Goal: Transaction & Acquisition: Purchase product/service

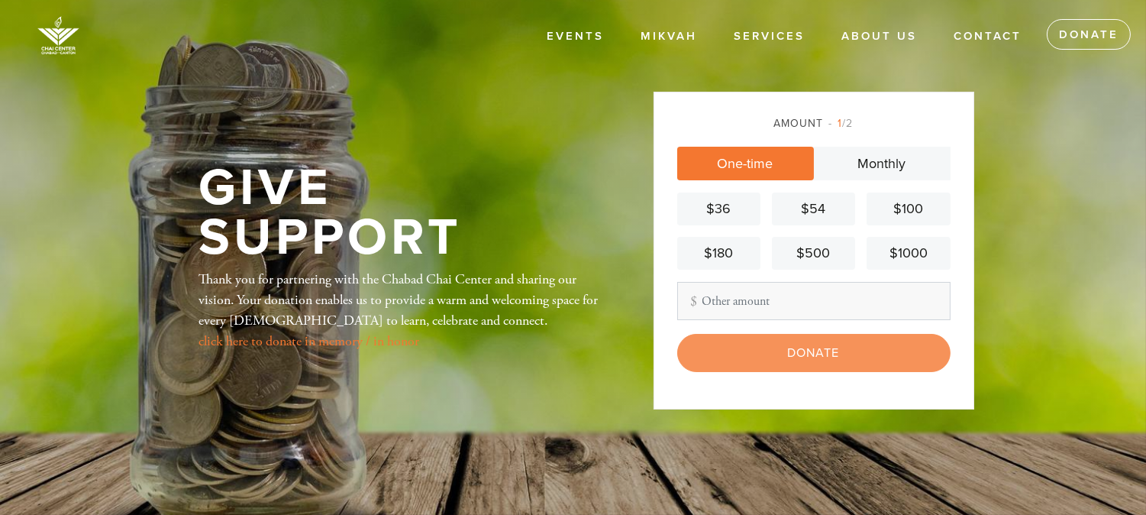
type input "18"
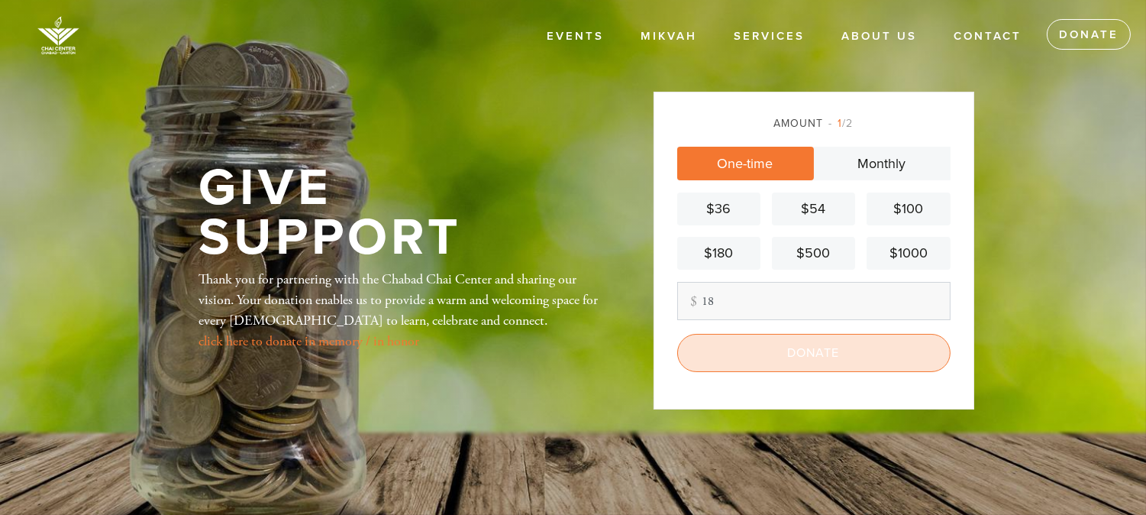
click at [819, 359] on input "Donate" at bounding box center [813, 353] width 273 height 38
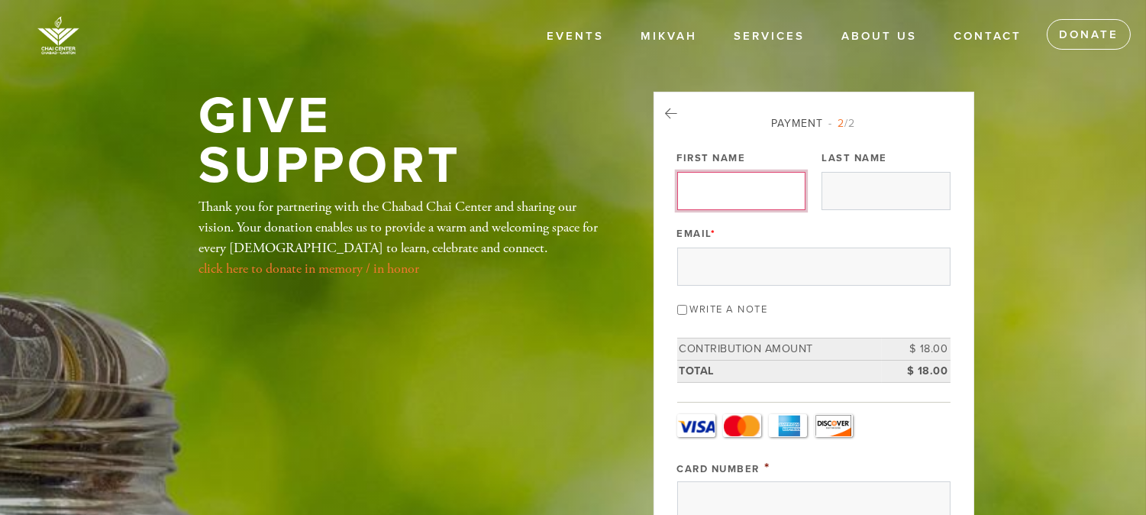
click at [739, 191] on input "First Name" at bounding box center [741, 191] width 128 height 38
type input "[PERSON_NAME]"
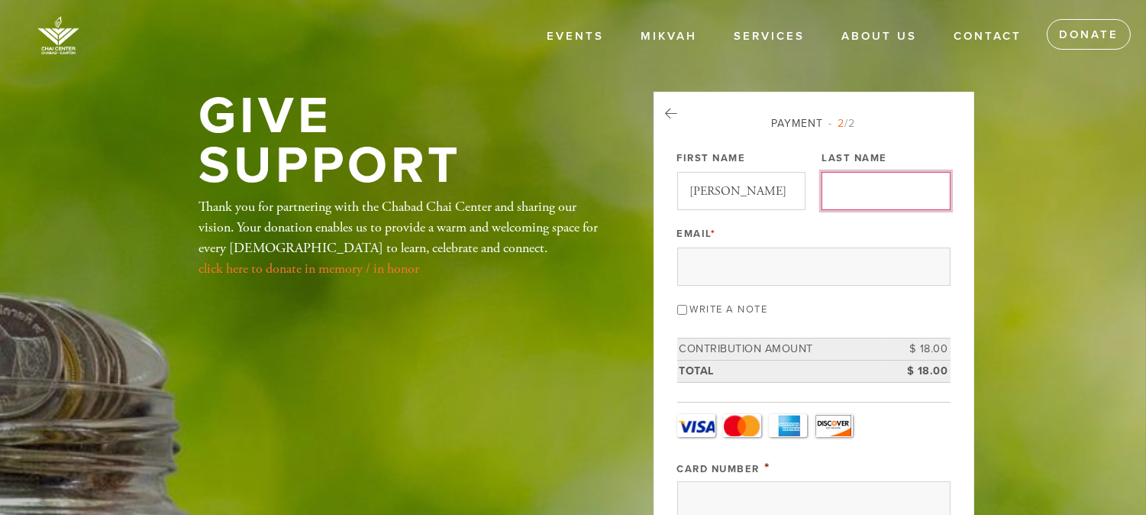
type input "Idelevich"
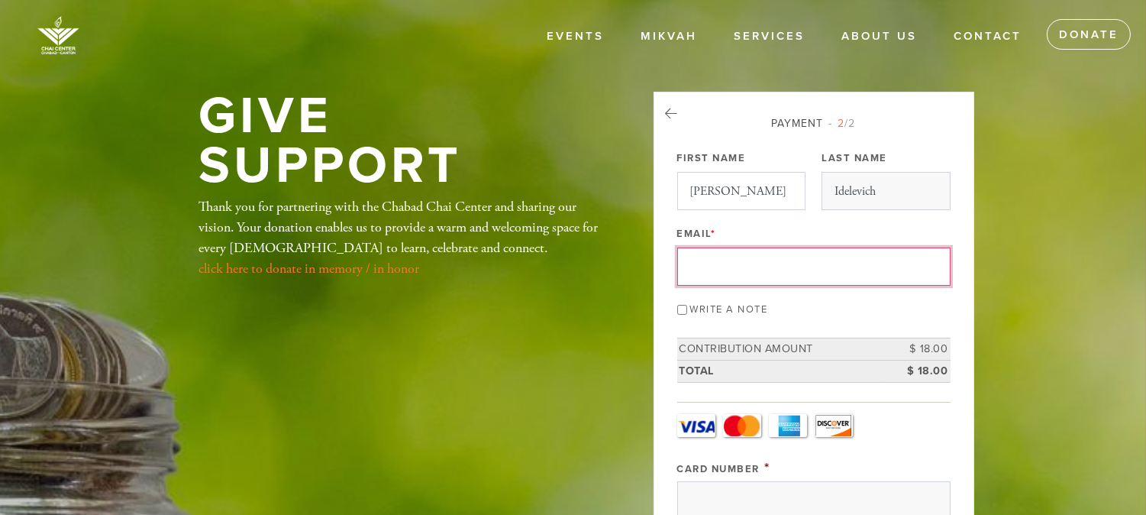
type input "[EMAIL_ADDRESS][DOMAIN_NAME]"
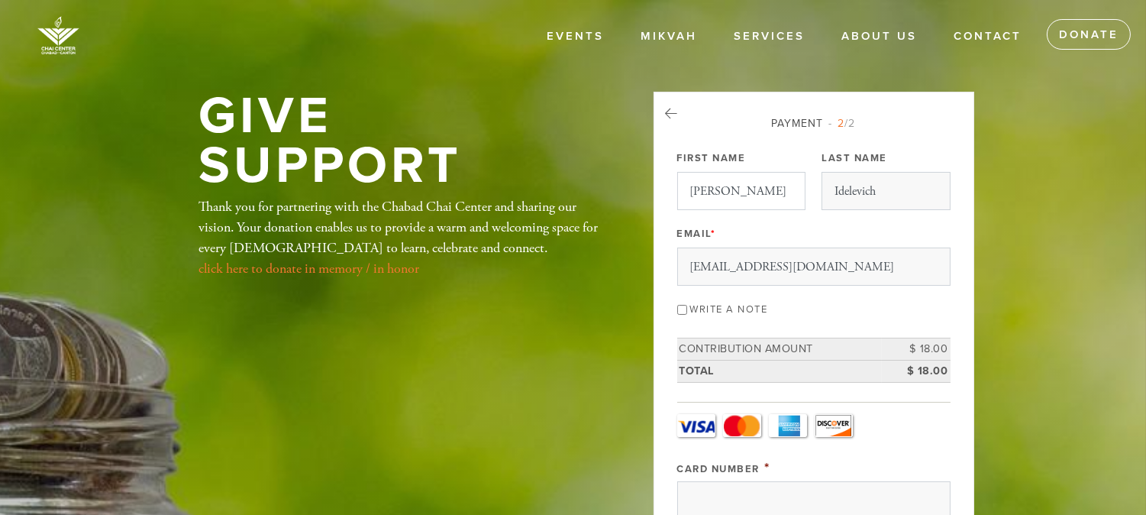
type input "[STREET_ADDRESS][PERSON_NAME]"
type input "Hingham"
type input "02043"
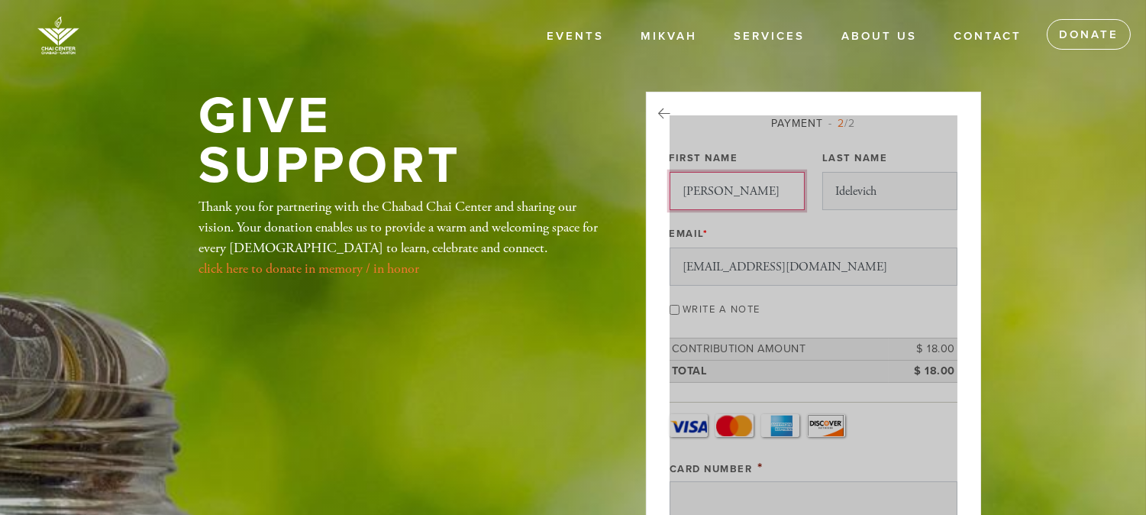
scroll to position [774, 0]
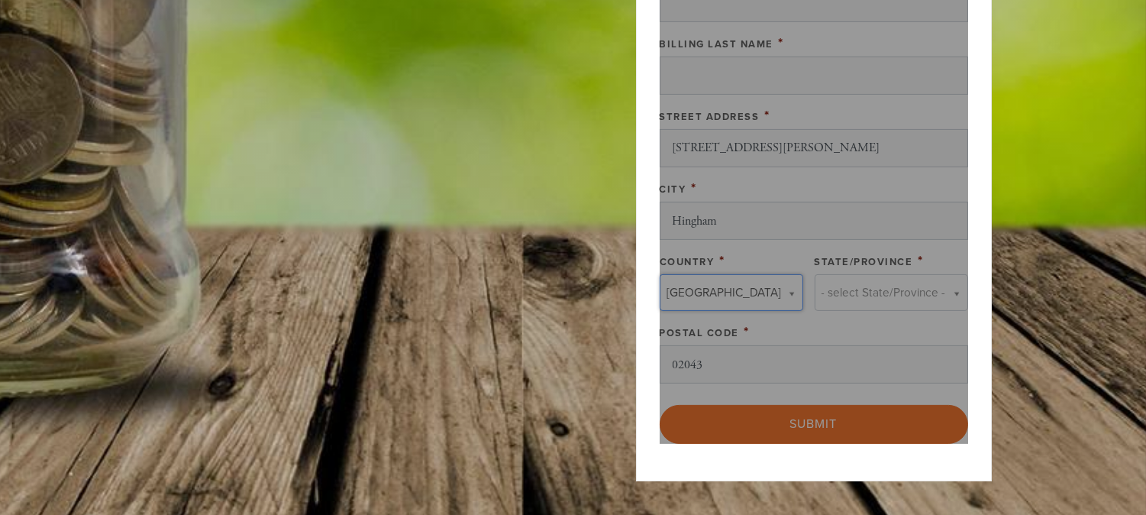
type input "[GEOGRAPHIC_DATA]"
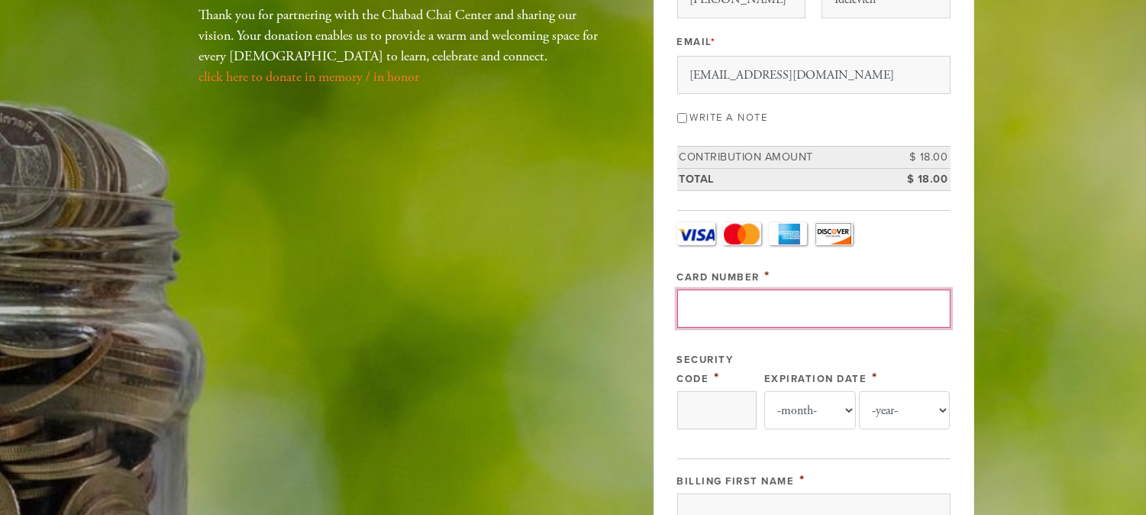
scroll to position [0, 0]
click at [774, 299] on input "Card Number" at bounding box center [813, 308] width 273 height 38
type input "[CREDIT_CARD_NUMBER]"
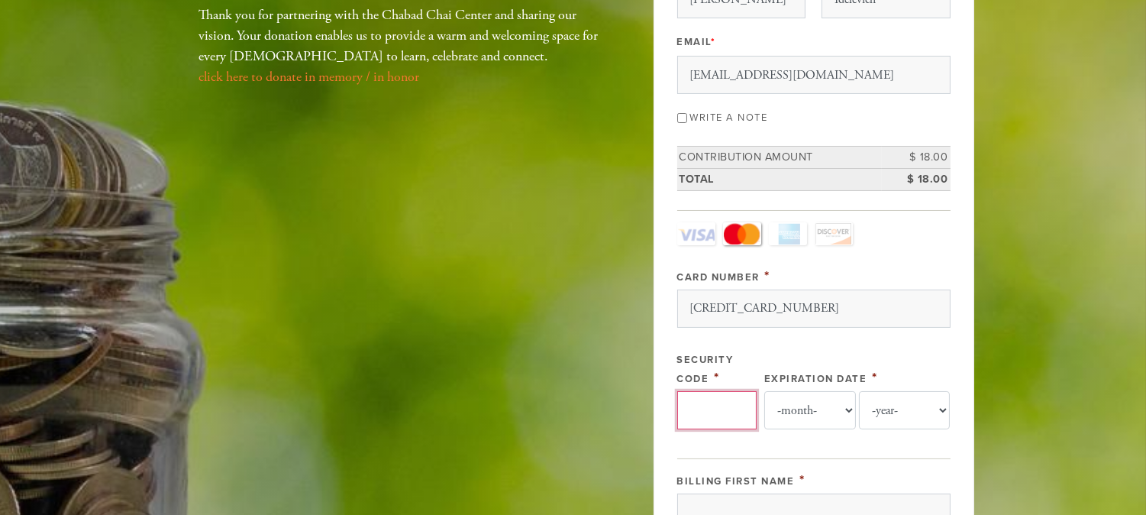
click at [706, 405] on input "Security Code" at bounding box center [716, 410] width 79 height 38
type input "640"
click at [843, 409] on select "-month- Jan Feb Mar Apr May Jun [DATE] Aug Sep Oct Nov Dec" at bounding box center [810, 410] width 92 height 38
select select "1"
click at [764, 391] on select "-month- Jan Feb Mar Apr May Jun [DATE] Aug Sep Oct Nov Dec" at bounding box center [810, 410] width 92 height 38
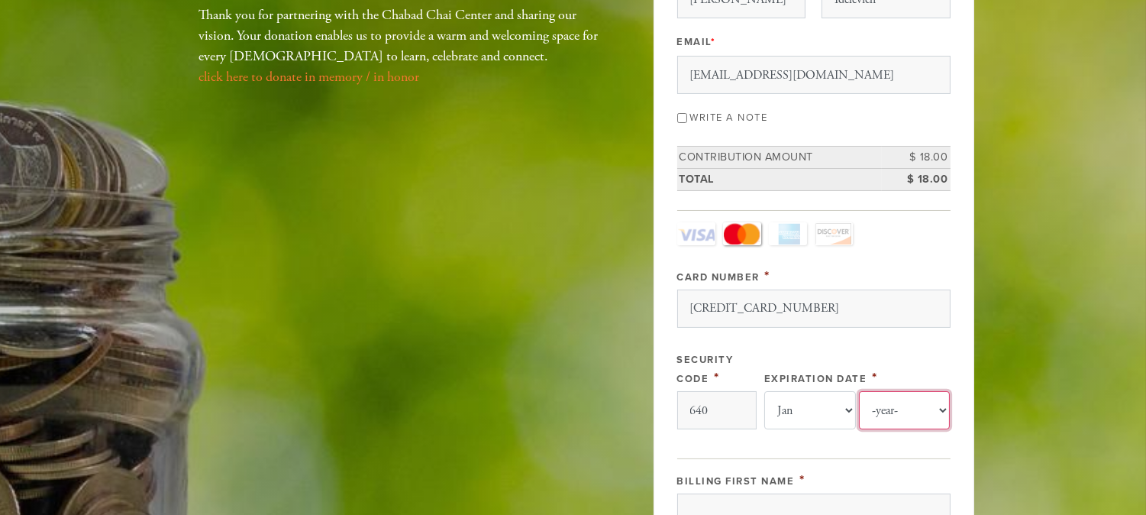
click at [936, 410] on select "-year- 2025 2026 2027 2028 2029 2030 2031 2032 2033 2034 2035" at bounding box center [905, 410] width 92 height 38
select select "2028"
click at [859, 391] on select "-year- 2025 2026 2027 2028 2029 2030 2031 2032 2033 2034 2035" at bounding box center [905, 410] width 92 height 38
click at [957, 341] on div "Payment 2 /2 Payment Processor Pay Later [DOMAIN_NAME] First Name [PERSON_NAME]…" at bounding box center [814, 482] width 321 height 1164
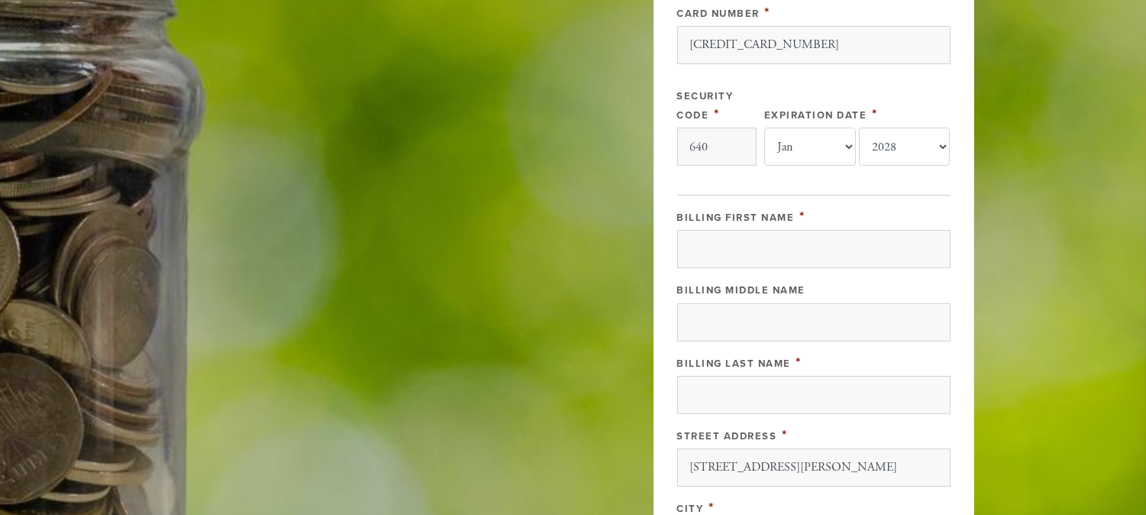
scroll to position [461, 0]
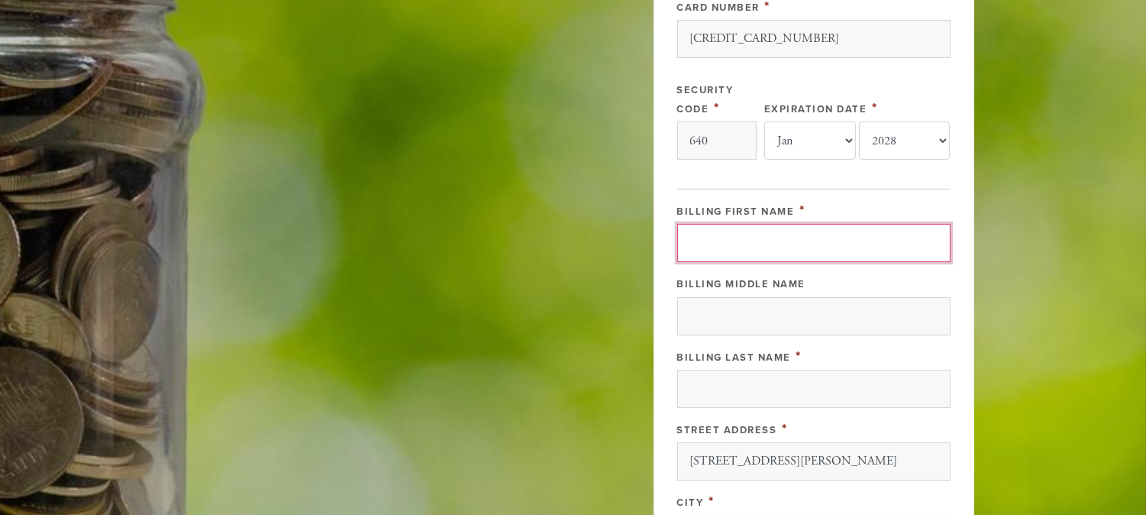
click at [858, 247] on input "Billing First Name" at bounding box center [813, 243] width 273 height 38
type input "[PERSON_NAME]"
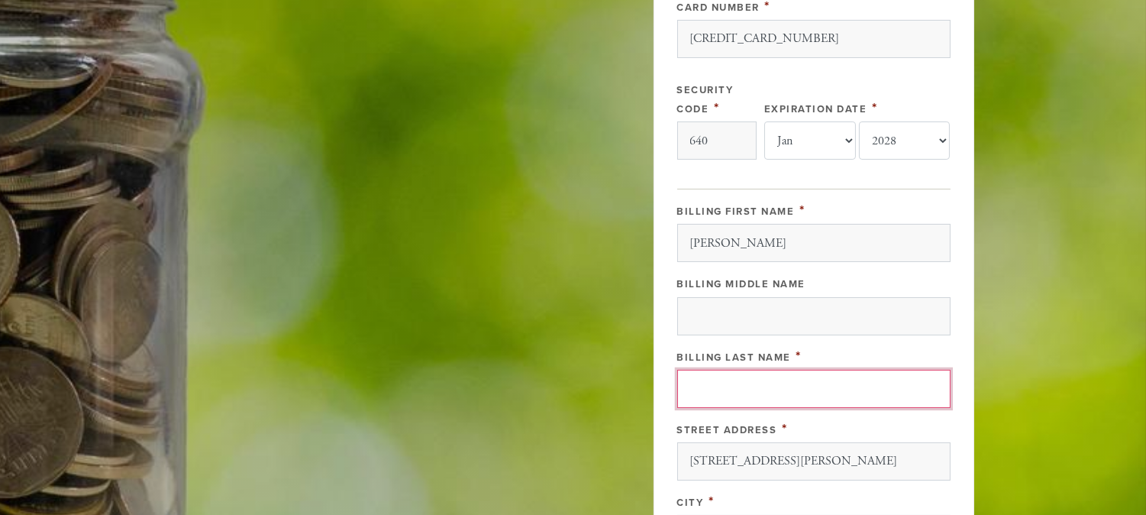
click at [706, 384] on input "Billing Last Name" at bounding box center [813, 389] width 273 height 38
type input "Idelevich"
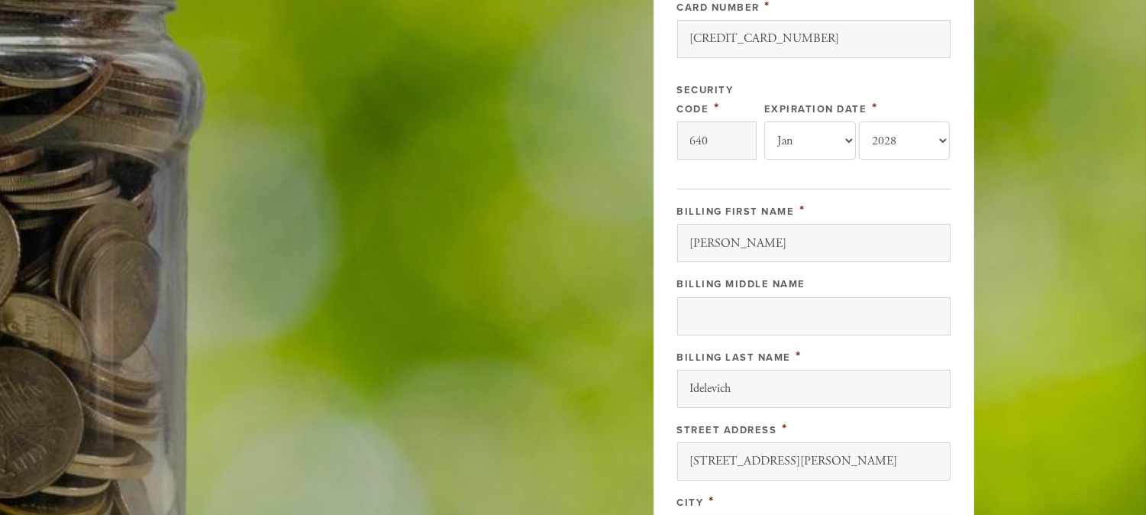
click at [663, 400] on div "Payment 2 /2 Payment Processor Pay Later [DOMAIN_NAME] First Name [PERSON_NAME]…" at bounding box center [814, 212] width 321 height 1164
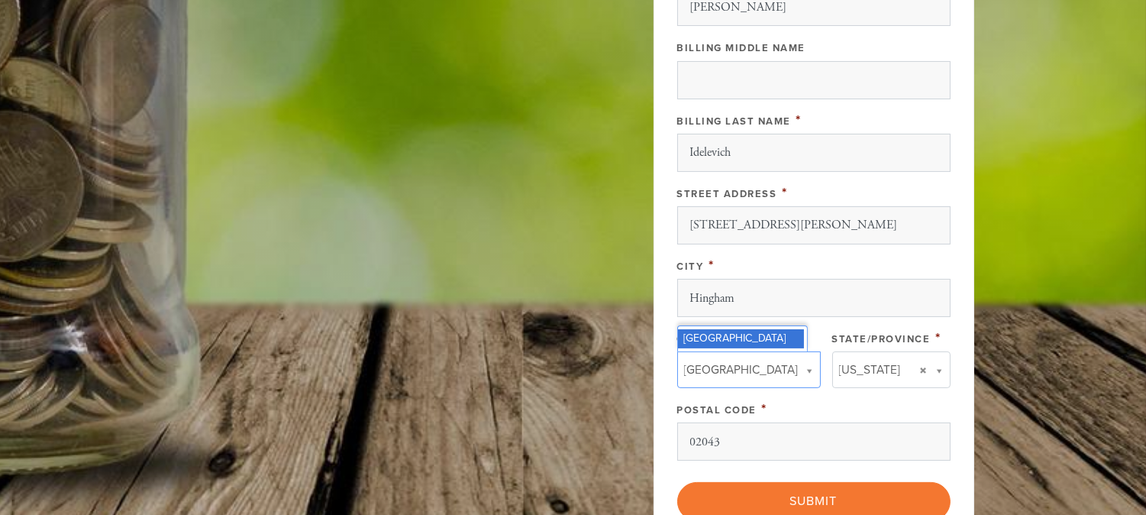
scroll to position [706, 0]
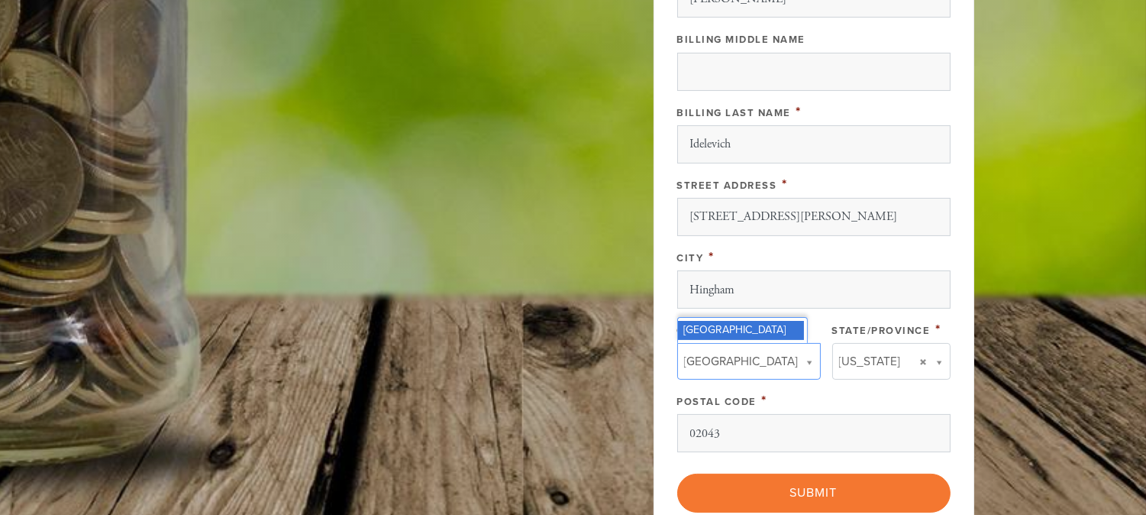
click at [838, 398] on div "Postal Code *" at bounding box center [813, 400] width 273 height 19
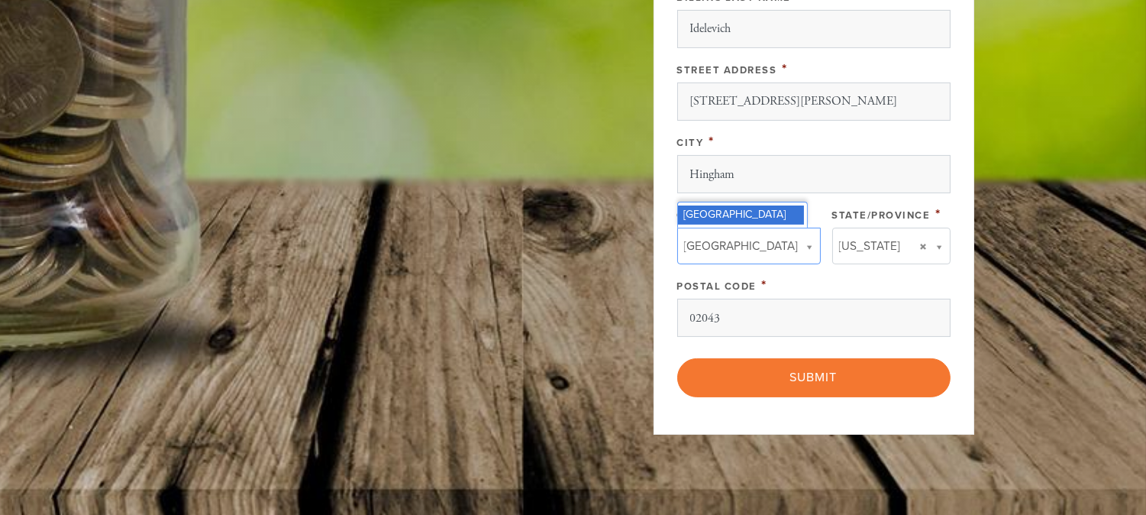
scroll to position [825, 0]
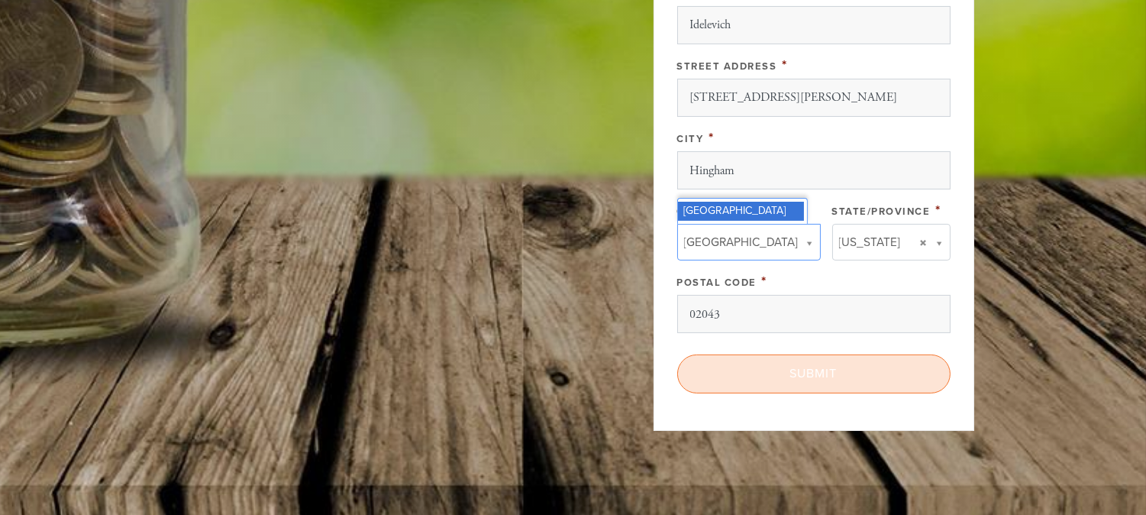
click at [840, 377] on input "Submit" at bounding box center [813, 373] width 273 height 38
